Goal: Navigation & Orientation: Go to known website

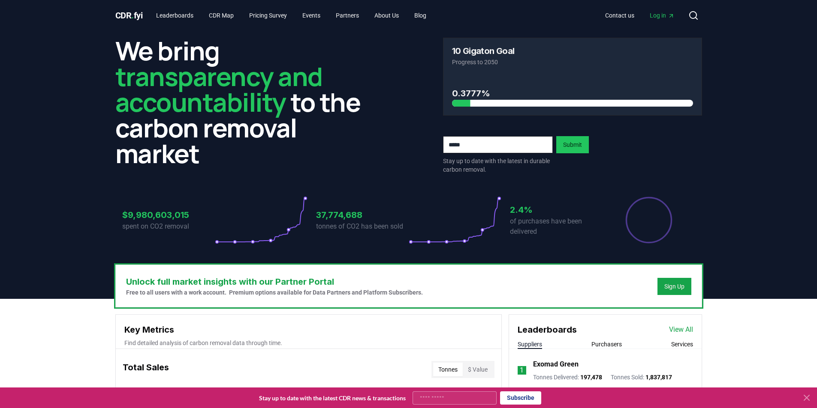
click at [658, 16] on span "Log in" at bounding box center [661, 15] width 25 height 9
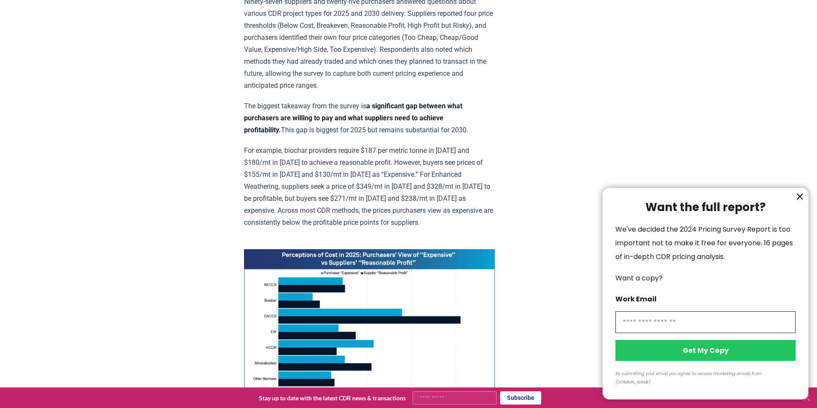
scroll to position [408, 0]
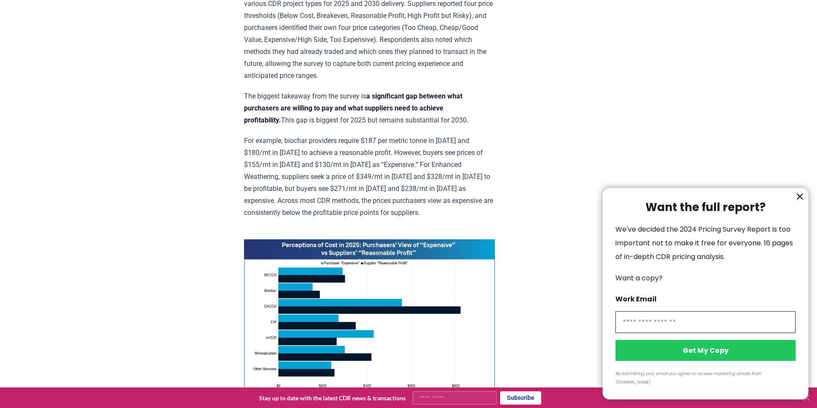
click at [799, 199] on icon "information" at bounding box center [799, 196] width 5 height 5
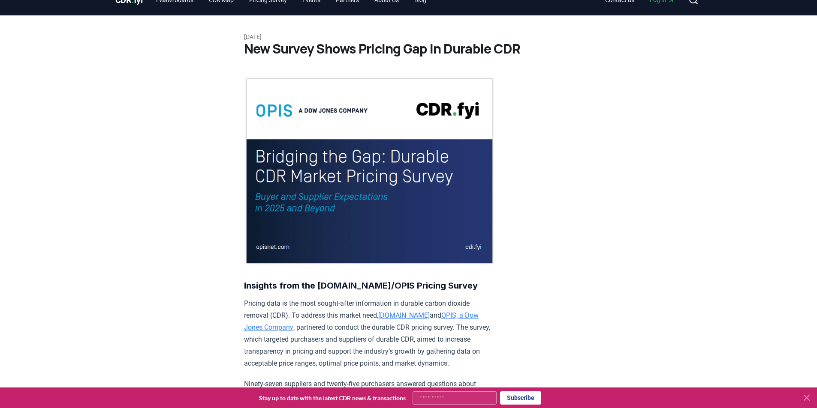
scroll to position [0, 0]
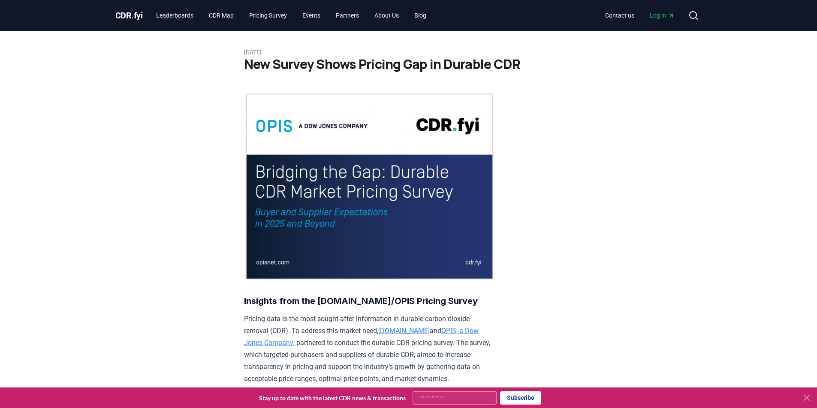
click at [662, 15] on span "Log in" at bounding box center [661, 15] width 25 height 9
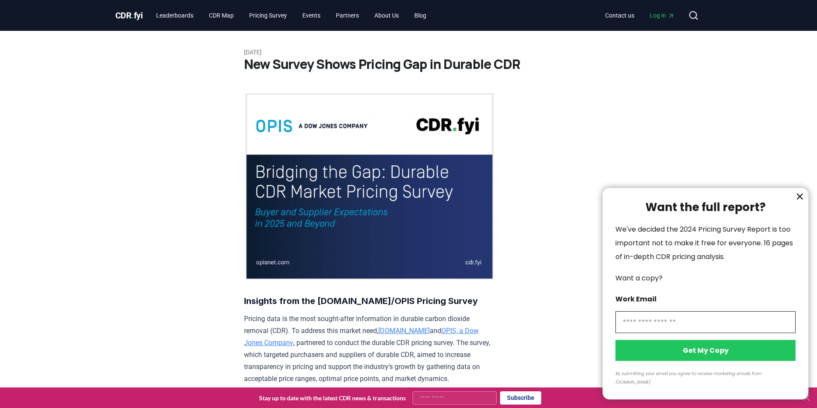
click at [267, 14] on div at bounding box center [408, 204] width 817 height 408
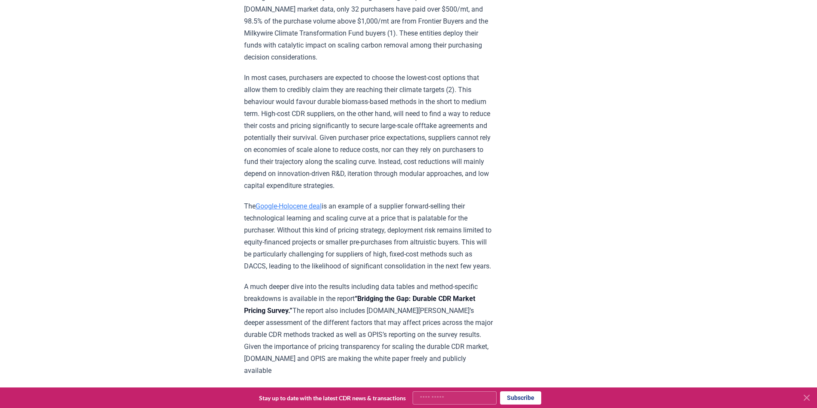
scroll to position [1326, 0]
